Goal: Task Accomplishment & Management: Use online tool/utility

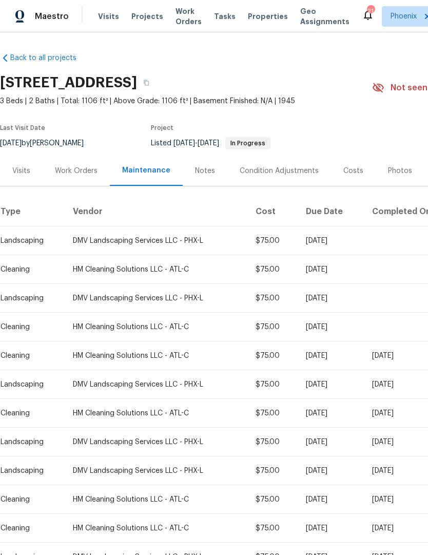
scroll to position [124, 0]
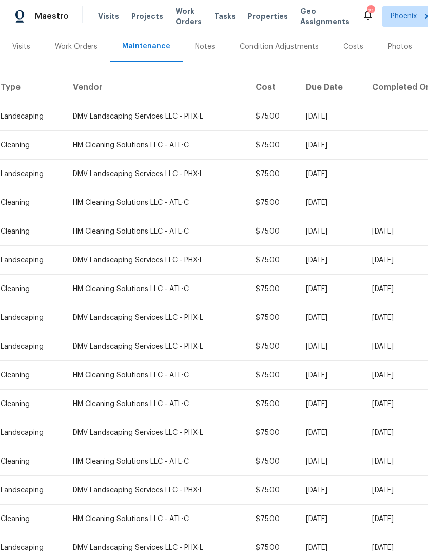
click at [89, 40] on div "Work Orders" at bounding box center [76, 46] width 67 height 30
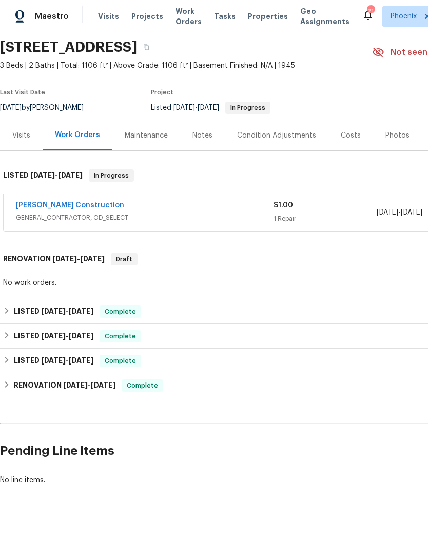
scroll to position [1, 0]
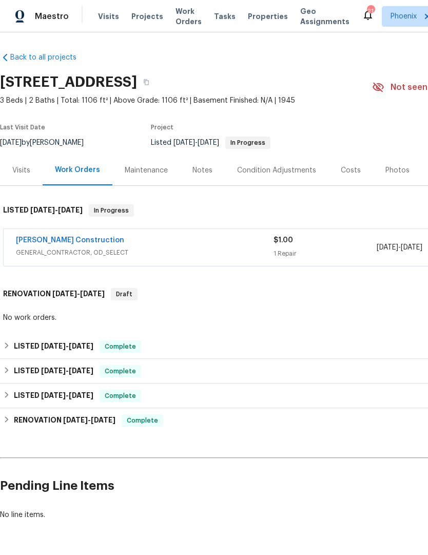
click at [206, 167] on div "Notes" at bounding box center [202, 170] width 20 height 10
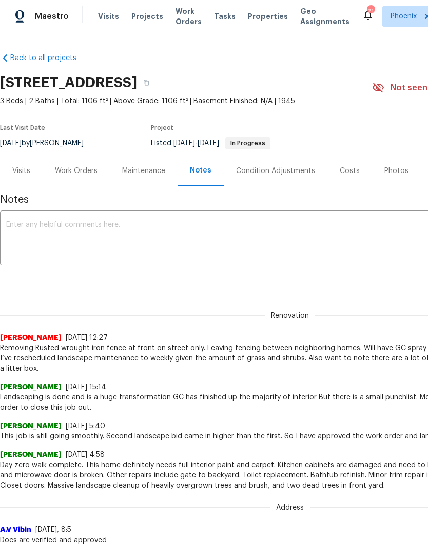
copy div "Removing Rusted wrought iron fence at front on street only. Leaving fencing bet…"
click at [302, 88] on div "[STREET_ADDRESS]" at bounding box center [186, 82] width 372 height 27
click at [79, 175] on div "Work Orders" at bounding box center [76, 171] width 43 height 10
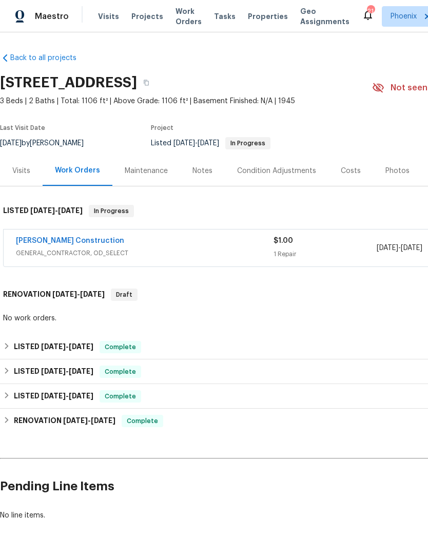
click at [71, 242] on link "[PERSON_NAME] Construction" at bounding box center [70, 240] width 108 height 7
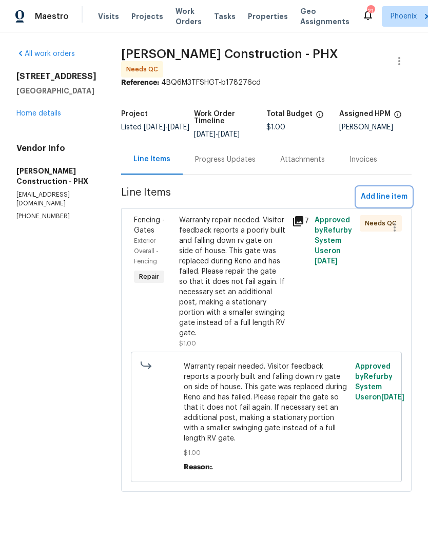
click at [386, 187] on button "Add line item" at bounding box center [384, 196] width 55 height 19
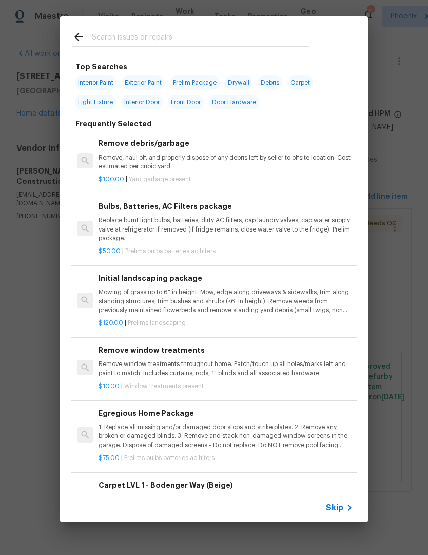
click at [161, 39] on input "text" at bounding box center [201, 38] width 218 height 15
type input "Fence"
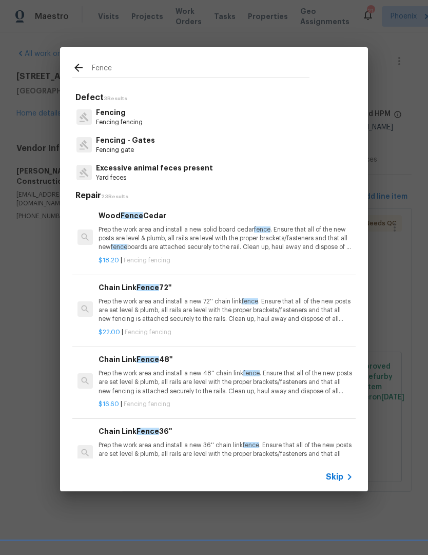
click at [139, 123] on p "Fencing fencing" at bounding box center [119, 122] width 47 height 9
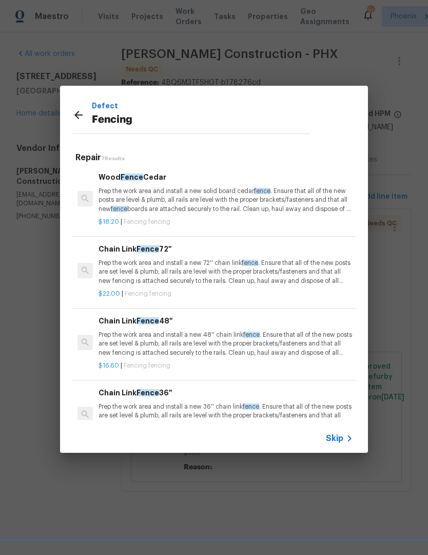
click at [210, 267] on p "Prep the work area and install a new 72'' chain link fence . Ensure that all of…" at bounding box center [225, 272] width 254 height 26
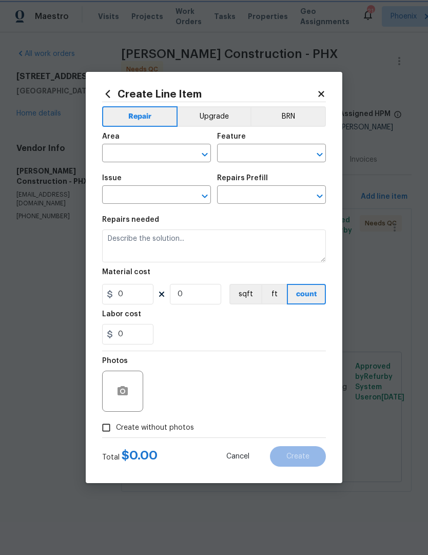
type input "Fencing"
type input "Chain Link Fence 72'' $22.00"
type textarea "Prep the work area and install a new 72'' chain link fence. Ensure that all of …"
type input "22"
type input "1"
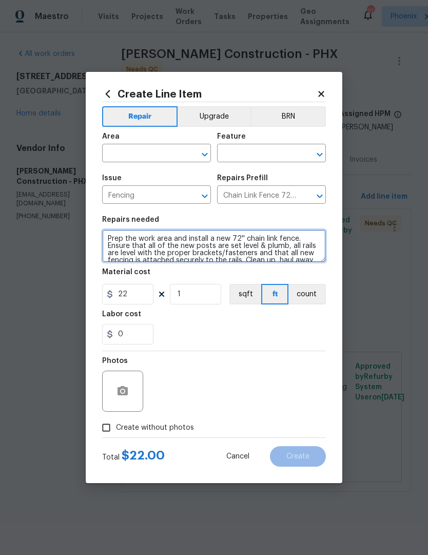
click at [106, 241] on textarea "Prep the work area and install a new 72'' chain link fence. Ensure that all of …" at bounding box center [214, 245] width 224 height 33
click at [113, 238] on textarea "Prep the work area and install a new 72'' chain link fence. Ensure that all of …" at bounding box center [214, 245] width 224 height 33
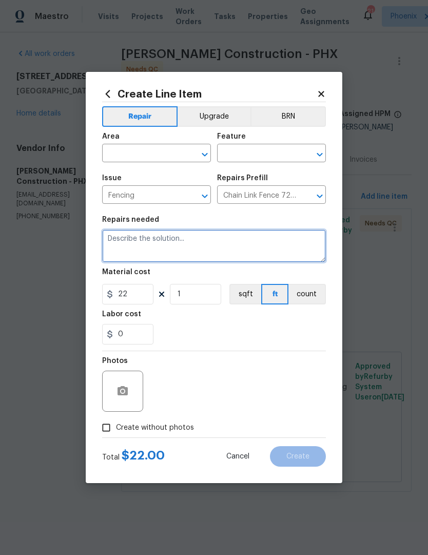
type textarea "P"
type textarea "Remove fencing in front of home street side only, save fencing between both nei…"
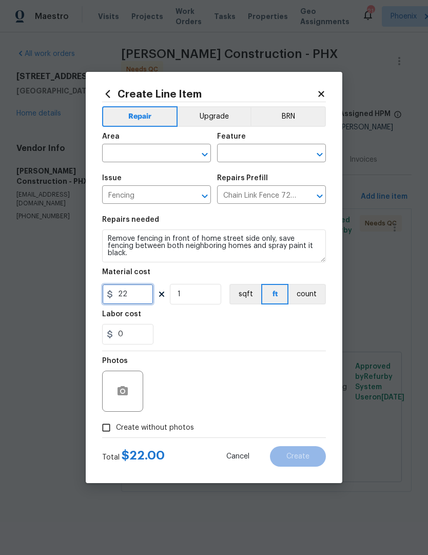
click at [136, 304] on input "22" at bounding box center [127, 294] width 51 height 21
click at [250, 328] on div "0" at bounding box center [214, 334] width 224 height 21
type input "75"
click at [129, 395] on button "button" at bounding box center [122, 391] width 25 height 25
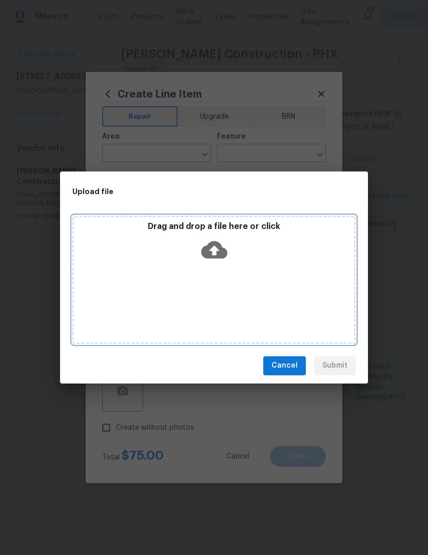
click at [218, 255] on icon at bounding box center [214, 249] width 26 height 17
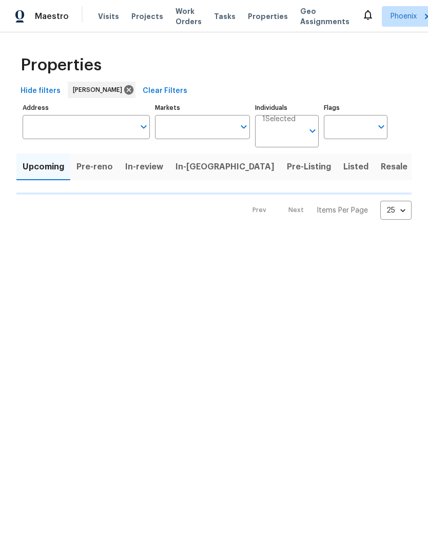
type input "50"
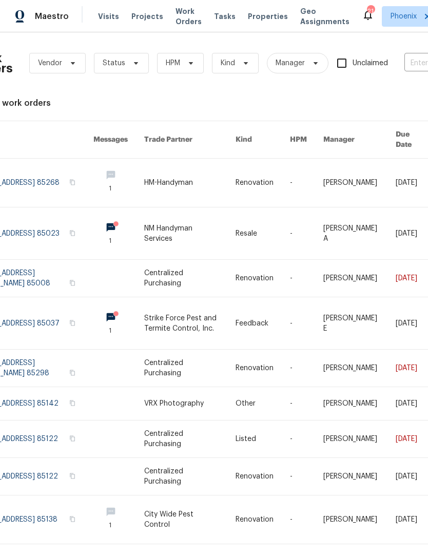
scroll to position [0, 26]
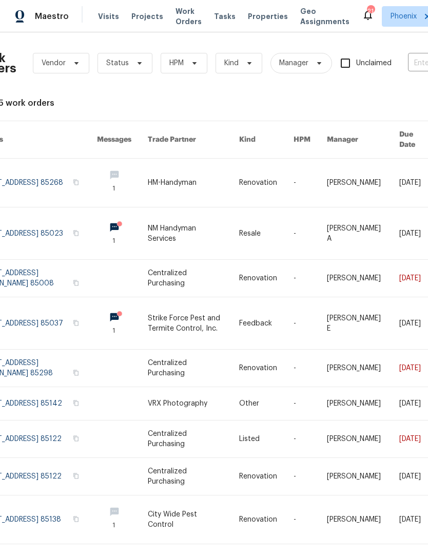
click at [103, 16] on span "Visits" at bounding box center [108, 16] width 21 height 10
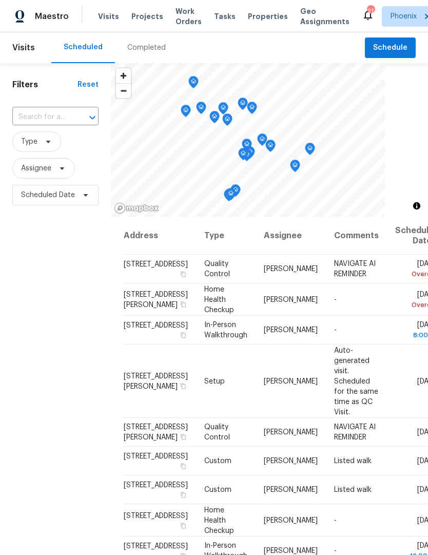
click at [139, 44] on div "Completed" at bounding box center [146, 48] width 38 height 10
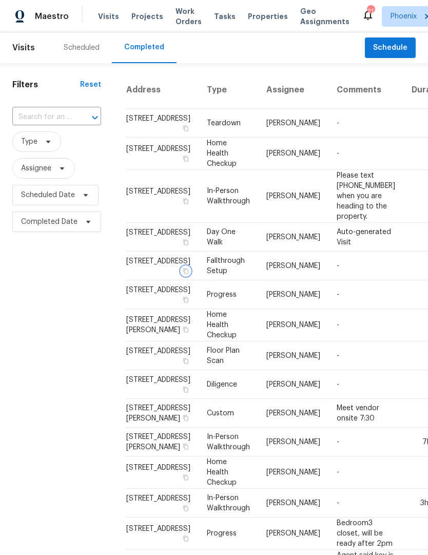
click at [183, 273] on icon "button" at bounding box center [185, 271] width 5 height 6
click at [139, 280] on td "1750 E Mateo Cir Apt 103, Mesa, AZ 85204" at bounding box center [162, 265] width 73 height 29
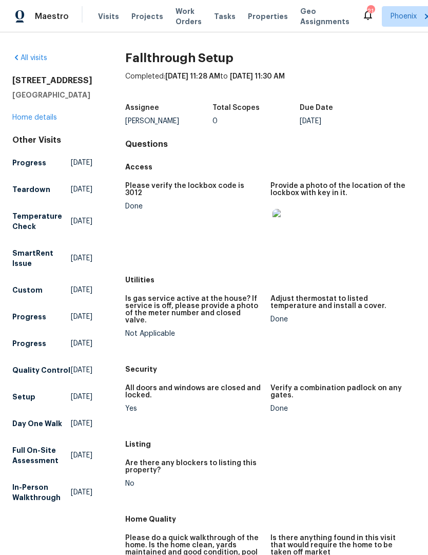
scroll to position [1, 0]
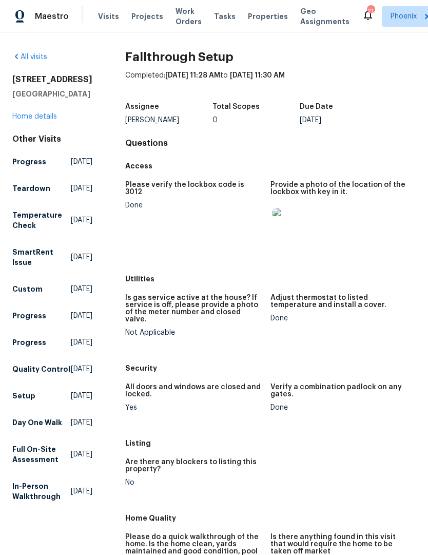
click at [28, 120] on link "Home details" at bounding box center [34, 116] width 45 height 7
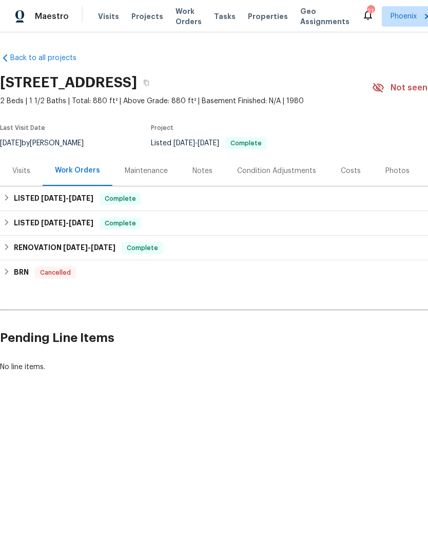
click at [203, 175] on div "Notes" at bounding box center [202, 171] width 20 height 10
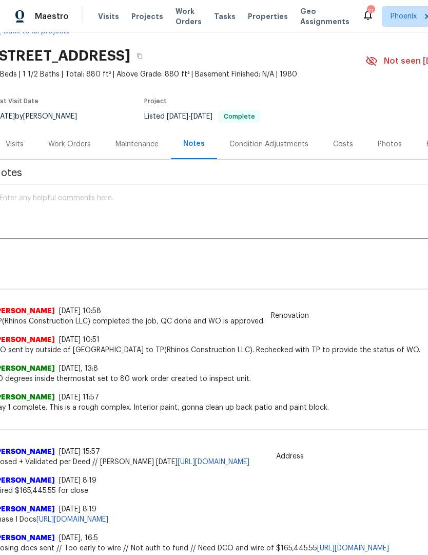
scroll to position [7, 8]
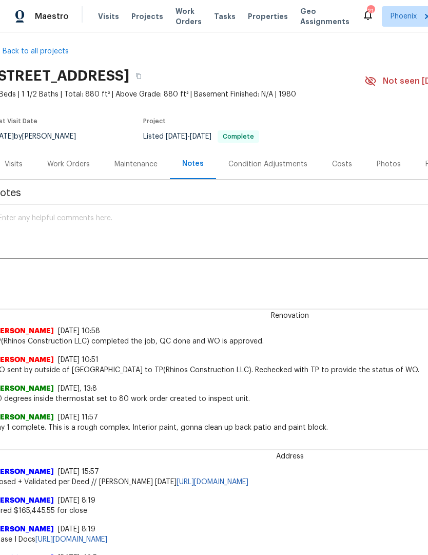
click at [21, 166] on div "Visits" at bounding box center [14, 164] width 18 height 10
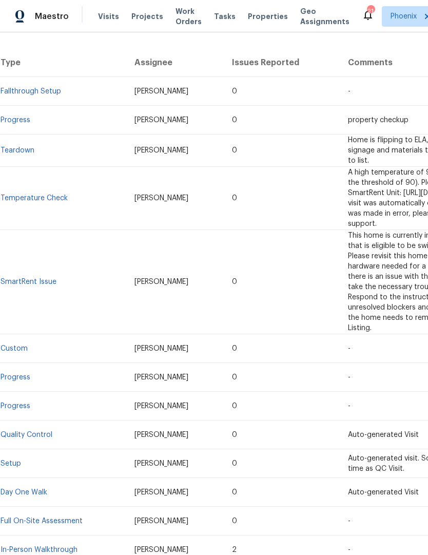
scroll to position [186, 0]
click at [70, 517] on link "Full On-Site Assessment" at bounding box center [42, 520] width 82 height 7
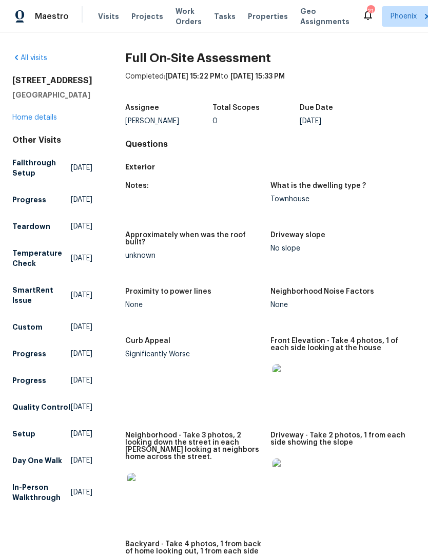
click at [33, 137] on div "All visits 1750 E Mateo Cir Apt 103 Mesa, AZ 85204 Home details Other Visits Fa…" at bounding box center [52, 280] width 80 height 454
click at [32, 121] on link "Home details" at bounding box center [34, 117] width 45 height 7
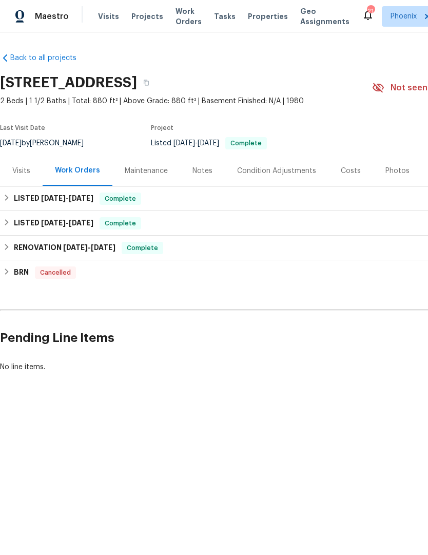
click at [27, 176] on div "Visits" at bounding box center [21, 170] width 43 height 30
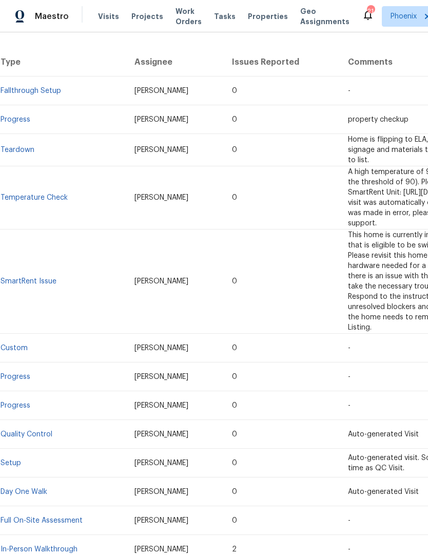
scroll to position [186, 0]
click at [17, 546] on link "In-Person Walkthrough" at bounding box center [39, 549] width 77 height 7
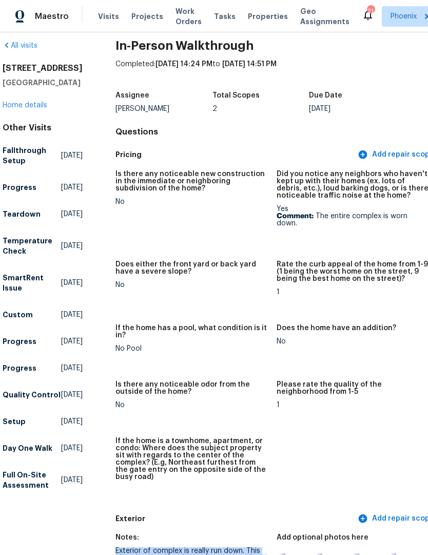
scroll to position [12, 9]
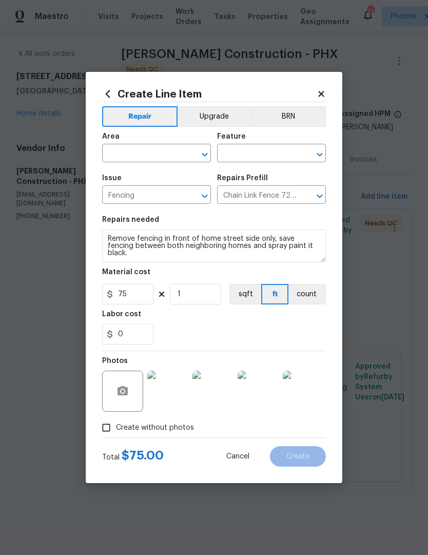
click at [160, 155] on input "text" at bounding box center [142, 154] width 80 height 16
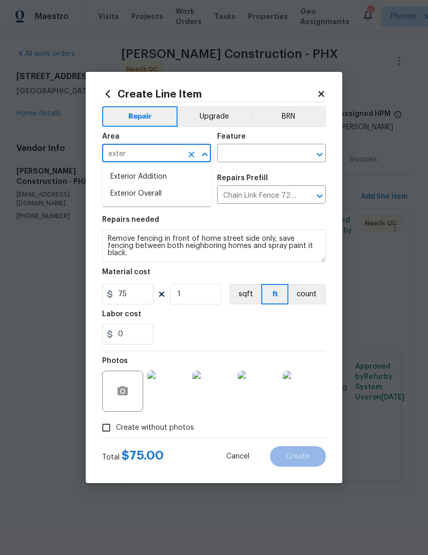
click at [185, 195] on li "Exterior Overall" at bounding box center [156, 193] width 109 height 17
type input "Exterior Overall"
click at [185, 195] on button "Clear" at bounding box center [191, 196] width 14 height 14
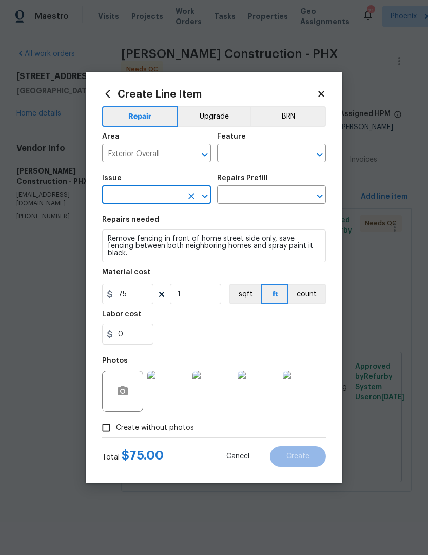
click at [257, 151] on input "text" at bounding box center [257, 154] width 80 height 16
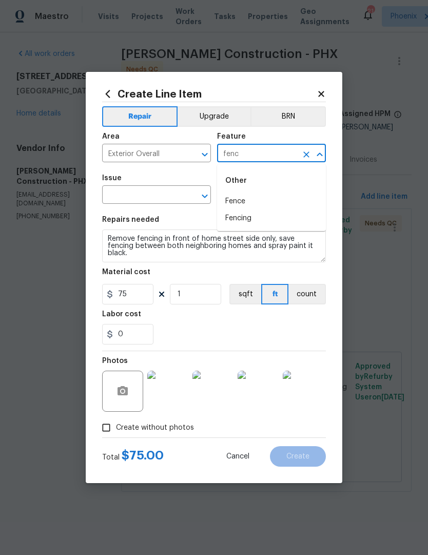
click at [247, 214] on li "Fencing" at bounding box center [271, 218] width 109 height 17
type input "Fencing"
click at [163, 195] on input "text" at bounding box center [142, 196] width 80 height 16
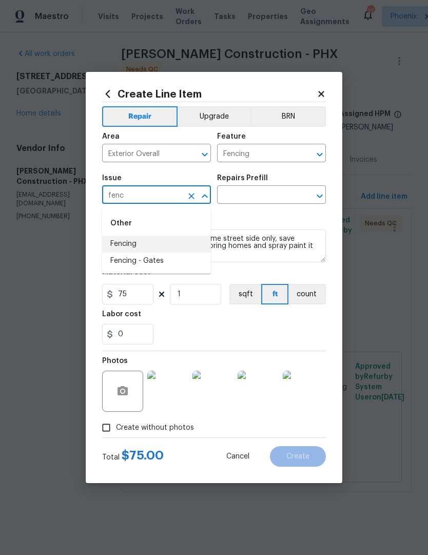
click at [145, 242] on li "Fencing" at bounding box center [156, 243] width 109 height 17
type input "Fencing"
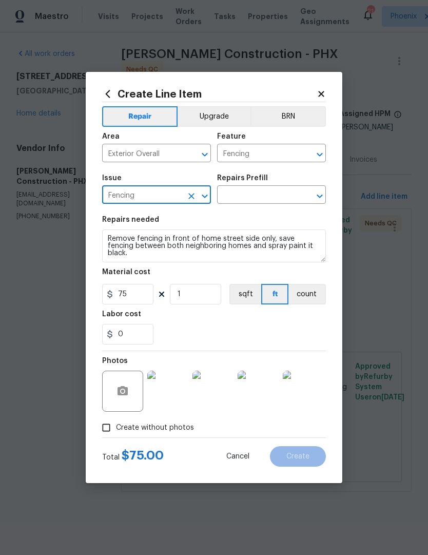
click at [259, 197] on input "text" at bounding box center [257, 196] width 80 height 16
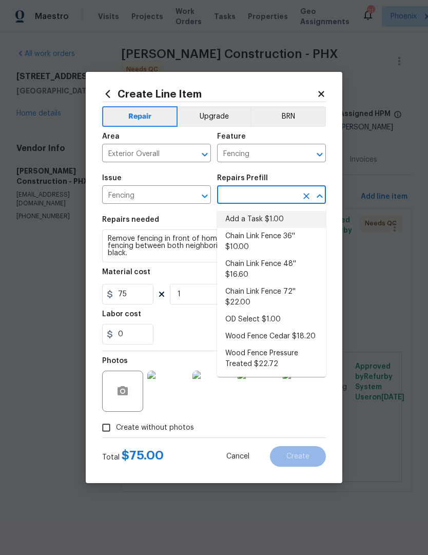
click at [265, 224] on li "Add a Task $1.00" at bounding box center [271, 219] width 109 height 17
type input "Add a Task $1.00"
type input "1"
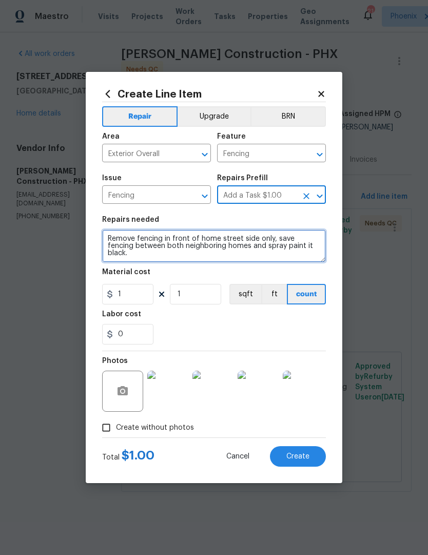
click at [194, 243] on textarea "HPM to detail" at bounding box center [214, 245] width 224 height 33
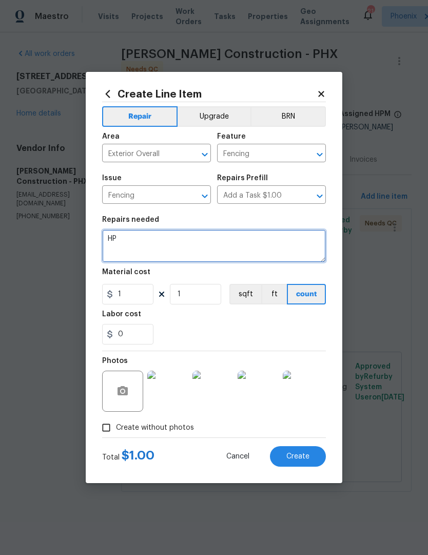
type textarea "H"
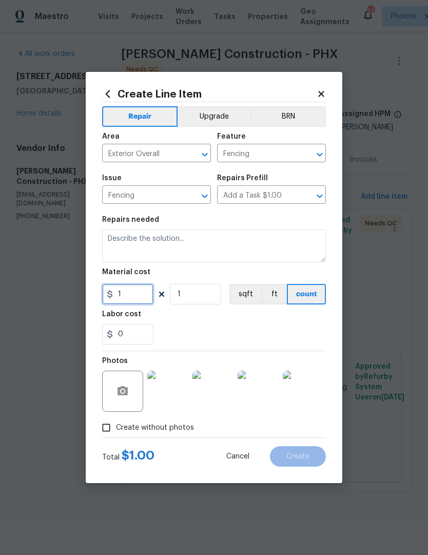
click at [135, 297] on input "1" at bounding box center [127, 294] width 51 height 21
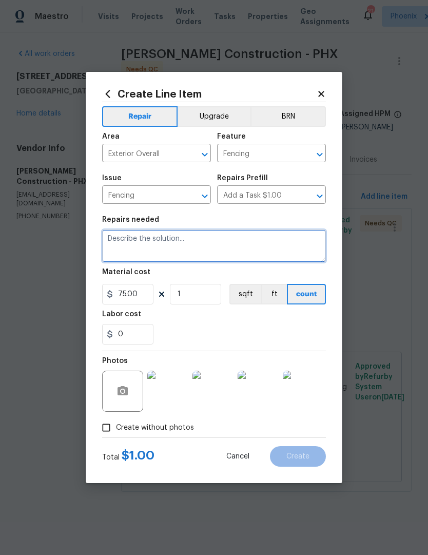
click at [164, 248] on textarea at bounding box center [214, 245] width 224 height 33
type input "75"
click at [309, 240] on textarea "Remove rusted fencing at front of home s" at bounding box center [214, 245] width 224 height 33
click at [307, 241] on textarea "Remove rusted fencing at front of home a" at bounding box center [214, 245] width 224 height 33
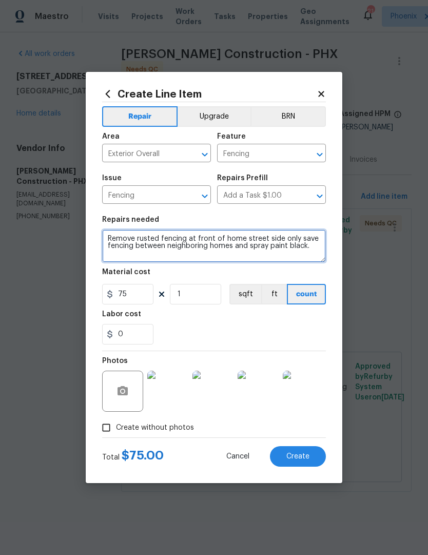
type textarea "Remove rusted fencing at front of home street side only save fencing between ne…"
click at [227, 322] on div "Labor cost" at bounding box center [214, 316] width 224 height 13
click at [311, 459] on button "Create" at bounding box center [298, 456] width 56 height 21
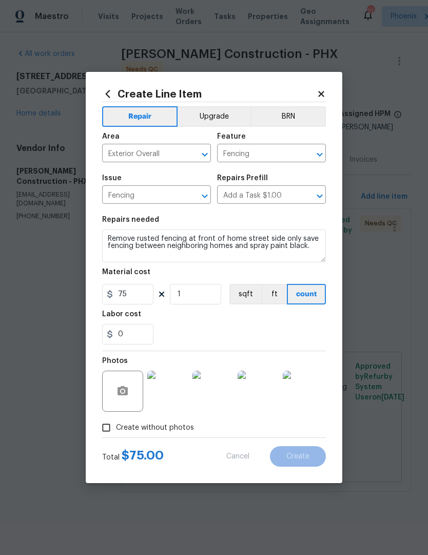
type input "0"
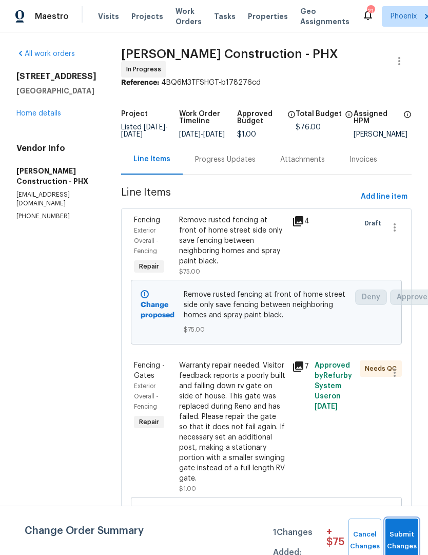
click at [405, 535] on span "Submit Changes" at bounding box center [401, 540] width 23 height 24
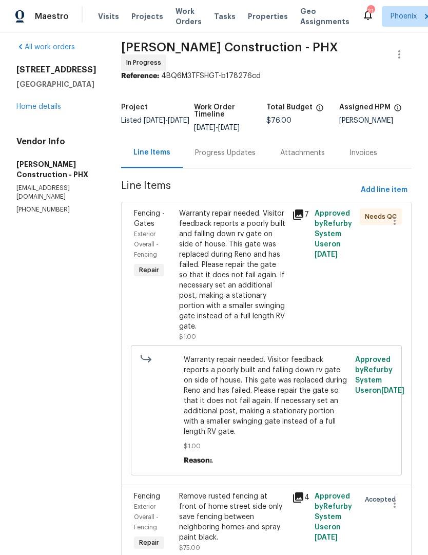
scroll to position [6, 0]
click at [391, 188] on span "Add line item" at bounding box center [384, 190] width 47 height 13
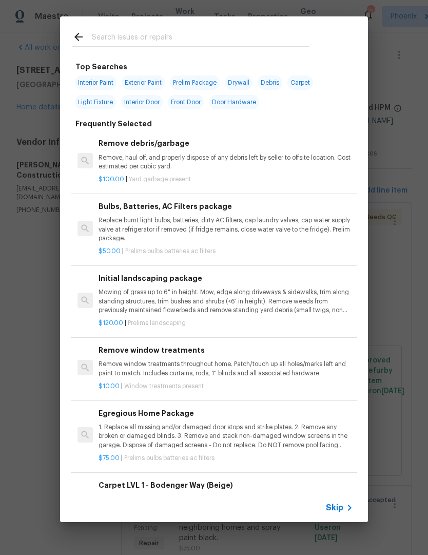
click at [178, 31] on input "text" at bounding box center [201, 38] width 218 height 15
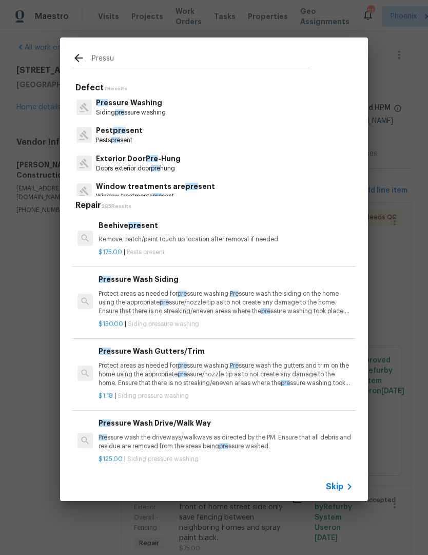
type input "Pressue"
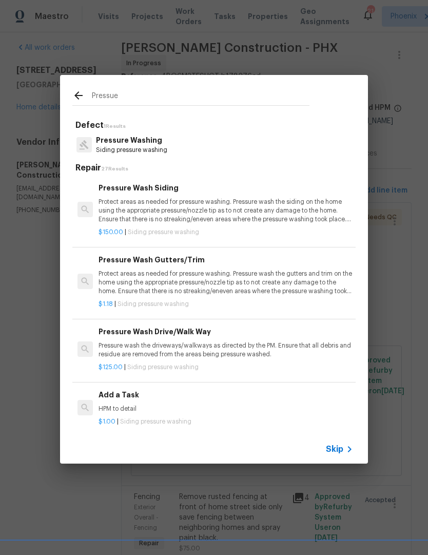
click at [202, 347] on p "Pressure wash the driveways/walkways as directed by the PM. Ensure that all deb…" at bounding box center [225, 349] width 254 height 17
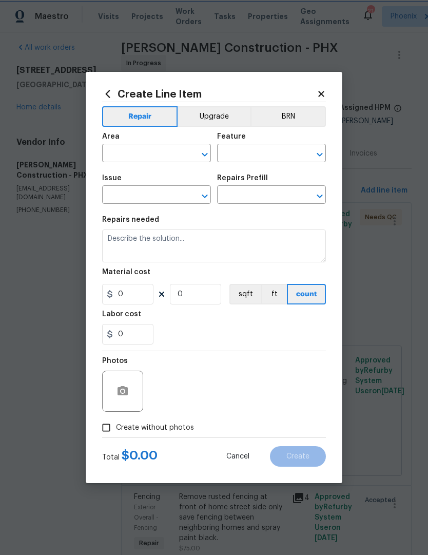
type input "Siding"
type input "Pressure Washing"
type input "Pressure Wash Drive/Walk Way $125.00"
type textarea "Pressure wash the driveways/walkways as directed by the PM. Ensure that all deb…"
type input "125"
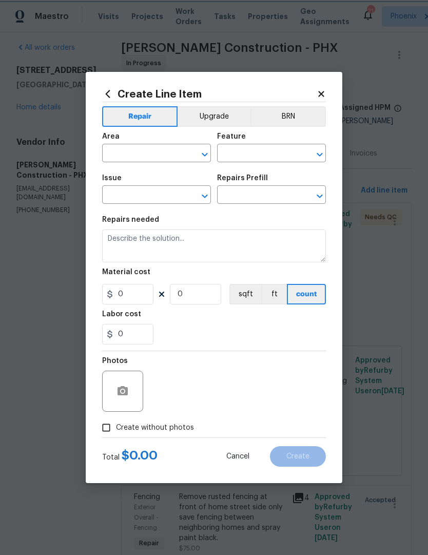
type input "1"
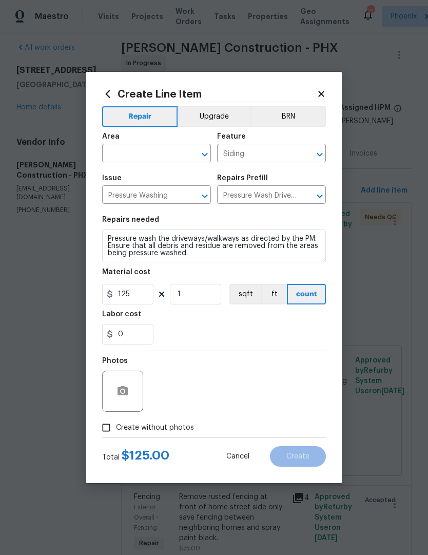
click at [123, 156] on input "text" at bounding box center [142, 154] width 80 height 16
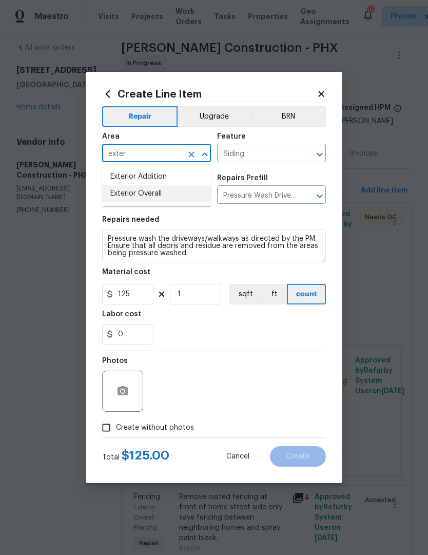
click at [181, 187] on li "Exterior Overall" at bounding box center [156, 193] width 109 height 17
type input "Exterior Overall"
click at [181, 187] on div "Issue" at bounding box center [156, 180] width 109 height 13
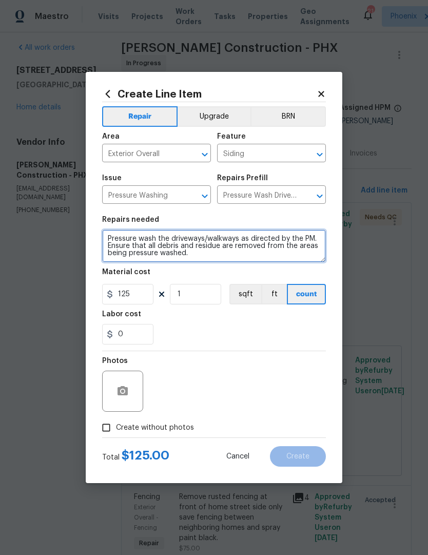
click at [116, 239] on textarea "Pressure wash the driveways/walkways as directed by the PM. Ensure that all deb…" at bounding box center [214, 245] width 224 height 33
click at [108, 236] on textarea "Pressure wash the driveways/walkways as directed by the PM. Ensure that all deb…" at bounding box center [214, 245] width 224 height 33
click at [240, 234] on textarea "Pressure wash exterior front porch area and back use odorban to remove cat smel…" at bounding box center [214, 245] width 224 height 33
click at [244, 235] on textarea "Pressure wash exterior front porch area and back use odorban to remove cat smel…" at bounding box center [214, 245] width 224 height 33
click at [238, 243] on textarea "Pressure wash exterior front porch area and back use odorban to remove cat smel…" at bounding box center [214, 245] width 224 height 33
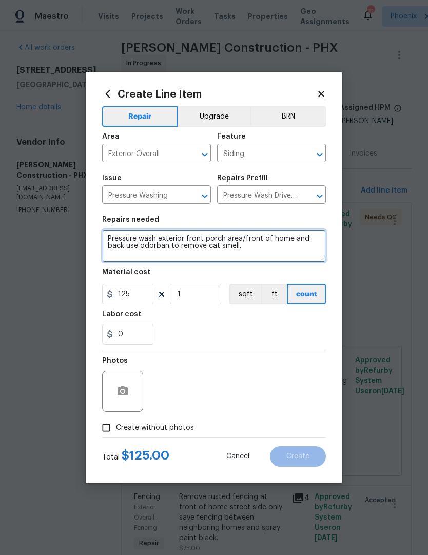
click at [249, 252] on textarea "Pressure wash exterior front porch area/front of home and back use odorban to r…" at bounding box center [214, 245] width 224 height 33
type textarea "Pressure wash exterior front porch area/front of home and back use odorban to r…"
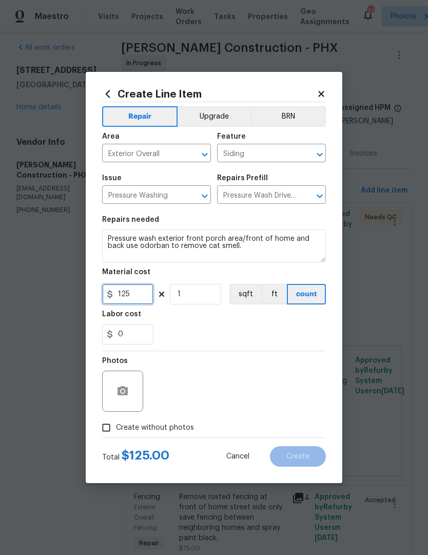
click at [144, 297] on input "125" at bounding box center [127, 294] width 51 height 21
click at [245, 329] on div "0" at bounding box center [214, 334] width 224 height 21
click at [244, 354] on div "Photos" at bounding box center [214, 384] width 224 height 67
click at [137, 387] on div at bounding box center [122, 390] width 41 height 41
click at [126, 386] on icon "button" at bounding box center [122, 391] width 12 height 12
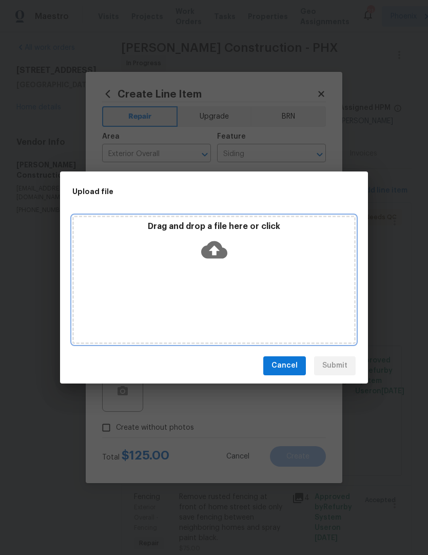
click at [219, 263] on div "Drag and drop a file here or click" at bounding box center [214, 243] width 280 height 44
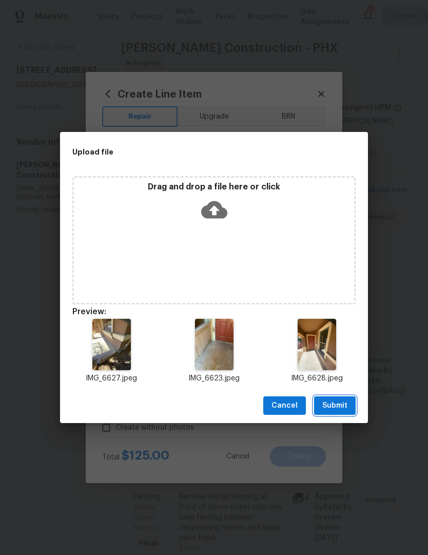
click at [335, 412] on button "Submit" at bounding box center [335, 405] width 42 height 19
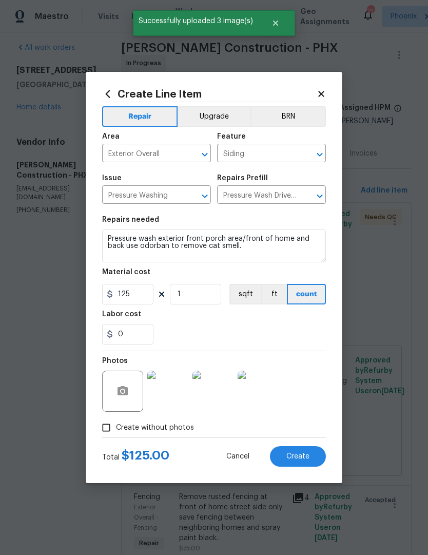
click at [312, 457] on button "Create" at bounding box center [298, 456] width 56 height 21
type input "0"
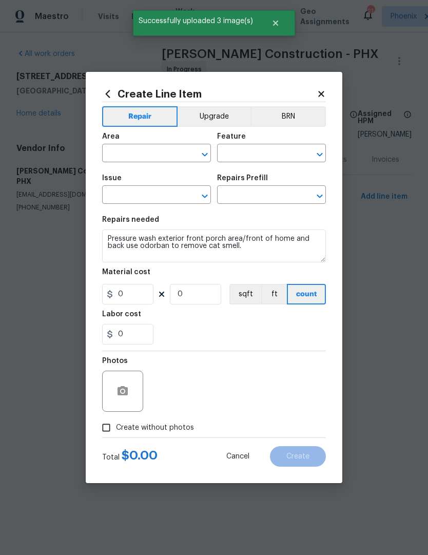
scroll to position [0, 0]
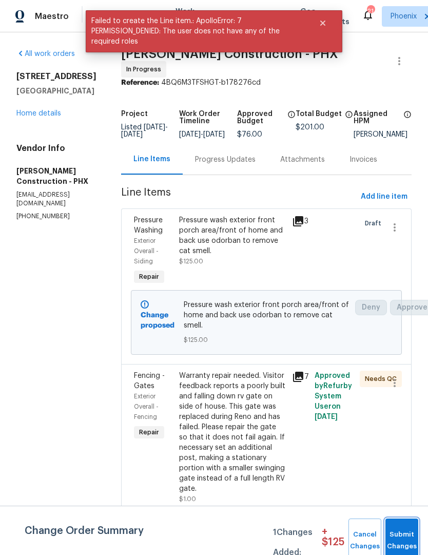
click at [406, 532] on span "Submit Changes" at bounding box center [401, 540] width 23 height 24
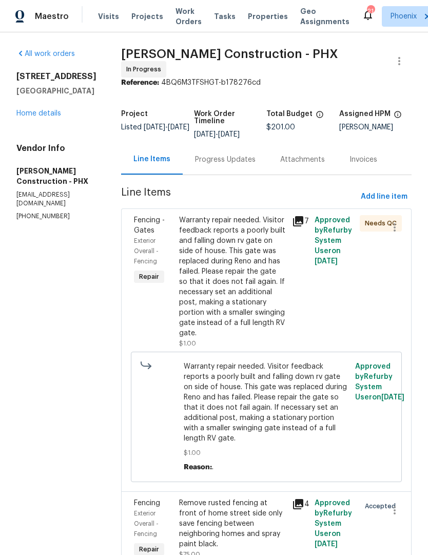
click at [61, 113] on link "Home details" at bounding box center [38, 113] width 45 height 7
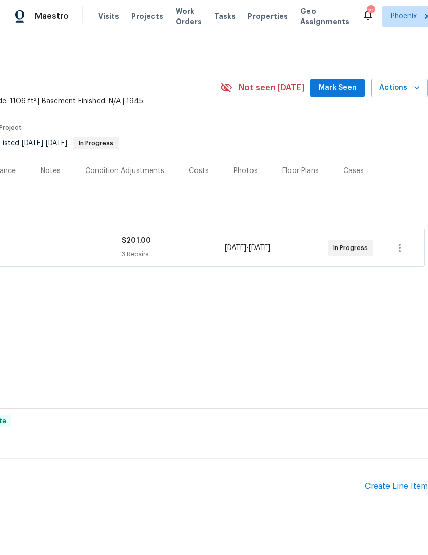
scroll to position [0, 152]
click at [342, 87] on span "Mark Seen" at bounding box center [338, 88] width 38 height 13
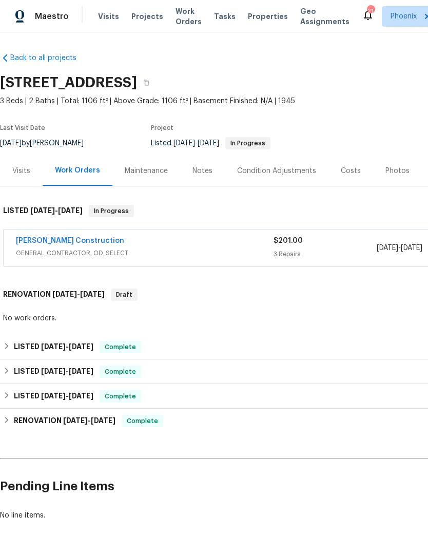
scroll to position [0, 0]
click at [204, 171] on div "Notes" at bounding box center [202, 171] width 20 height 10
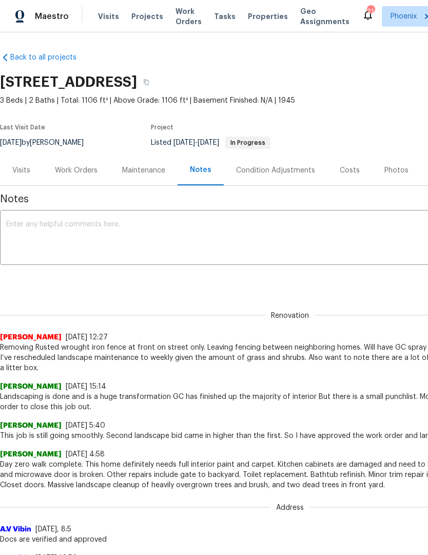
scroll to position [1, 0]
